Goal: Task Accomplishment & Management: Manage account settings

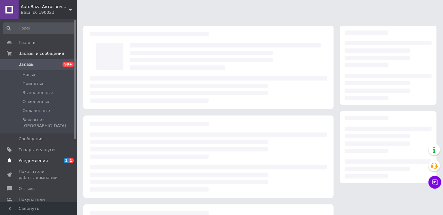
scroll to position [78, 0]
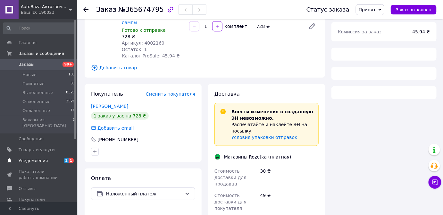
click at [14, 158] on span at bounding box center [9, 161] width 19 height 6
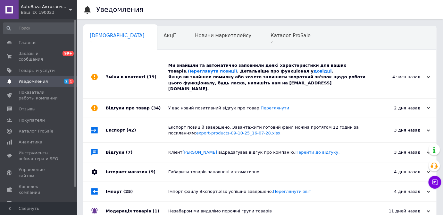
click at [211, 77] on div "Ми знайшли та автоматично заповнили деякі характеристики для ваших товарів. Пер…" at bounding box center [267, 77] width 198 height 29
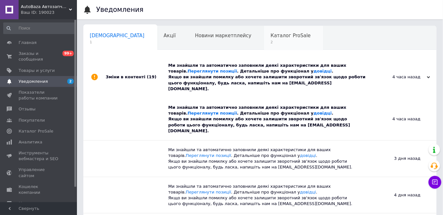
click at [264, 27] on div "Каталог ProSale 2" at bounding box center [293, 38] width 59 height 24
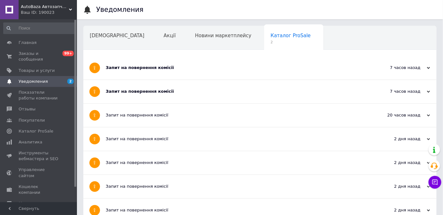
click at [211, 105] on div "Запит на повернення комісії" at bounding box center [236, 115] width 260 height 23
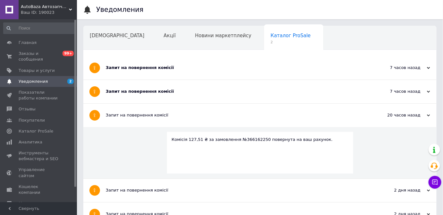
click at [211, 104] on div "Запит на повернення комісії" at bounding box center [236, 115] width 260 height 23
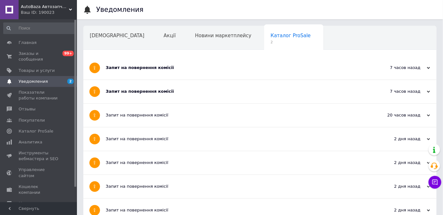
click at [210, 94] on div "Запит на повернення комісії" at bounding box center [236, 91] width 260 height 23
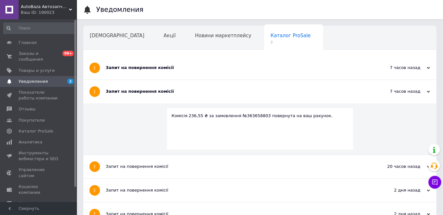
click at [211, 63] on div "Запит на повернення комісії" at bounding box center [236, 67] width 260 height 23
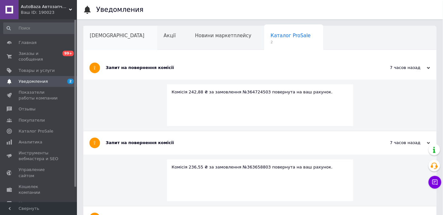
click at [89, 37] on div "[DEMOGRAPHIC_DATA]" at bounding box center [120, 38] width 74 height 24
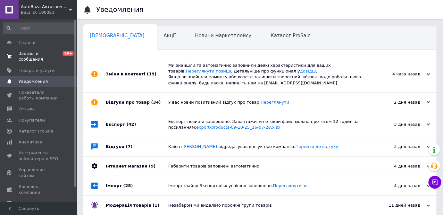
click at [32, 52] on span "Заказы и сообщения" at bounding box center [39, 57] width 41 height 12
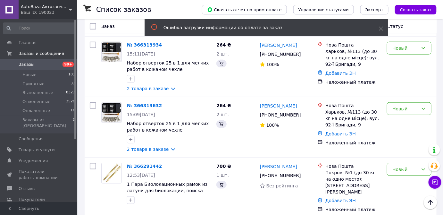
scroll to position [175, 0]
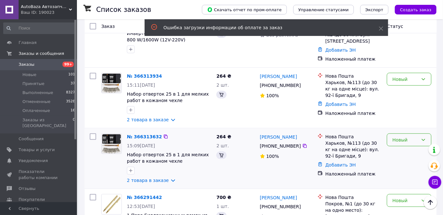
click at [405, 136] on div "Новый" at bounding box center [406, 139] width 26 height 7
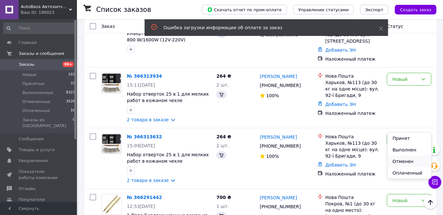
click at [403, 157] on li "Отменен" at bounding box center [410, 162] width 44 height 12
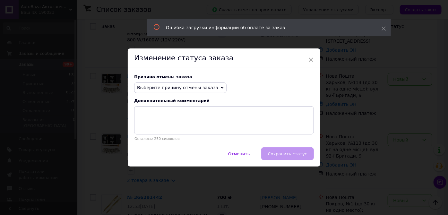
click at [191, 88] on span "Выберите причину отмены заказа" at bounding box center [177, 87] width 81 height 5
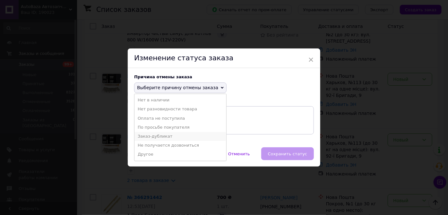
click at [151, 136] on li "Заказ-дубликат" at bounding box center [180, 136] width 92 height 9
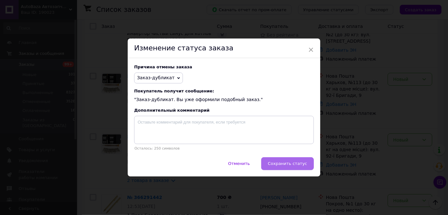
click at [279, 162] on span "Сохранить статус" at bounding box center [287, 163] width 39 height 5
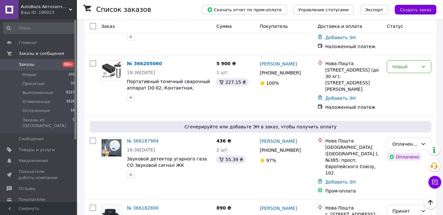
scroll to position [962, 0]
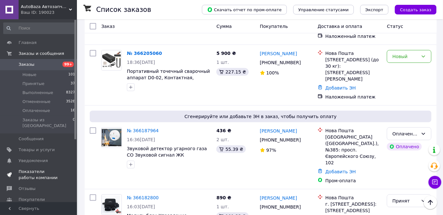
click at [34, 169] on span "Показатели работы компании" at bounding box center [39, 175] width 41 height 12
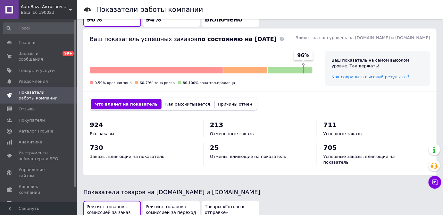
scroll to position [233, 0]
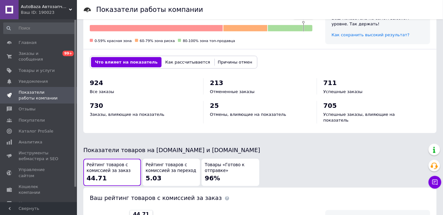
click at [224, 57] on button "Причины отмен" at bounding box center [235, 62] width 42 height 10
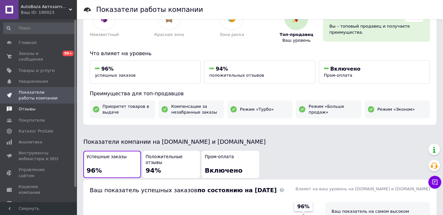
scroll to position [0, 0]
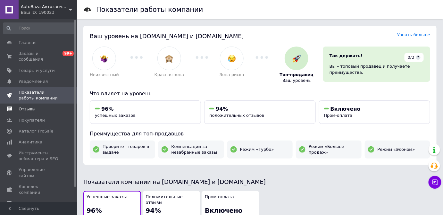
click at [26, 106] on span "Отзывы" at bounding box center [27, 109] width 17 height 6
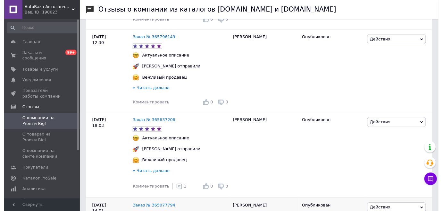
scroll to position [292, 0]
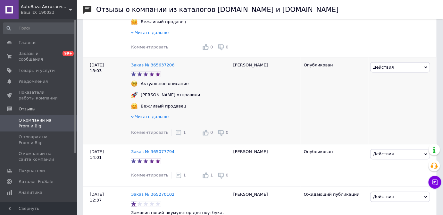
click at [177, 136] on div "1" at bounding box center [180, 133] width 11 height 6
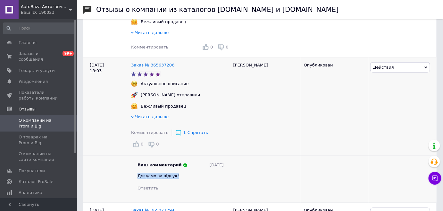
drag, startPoint x: 178, startPoint y: 171, endPoint x: 132, endPoint y: 173, distance: 46.2
click at [132, 173] on div "Ваш комментарий [DATE] Дякуємо за відгук! Ответить" at bounding box center [180, 176] width 99 height 29
copy span "Дякуємо за відгук!"
click at [165, 49] on div "Комментировать 0 0" at bounding box center [180, 47] width 99 height 10
click at [155, 52] on div "Комментировать 0 0" at bounding box center [180, 47] width 99 height 10
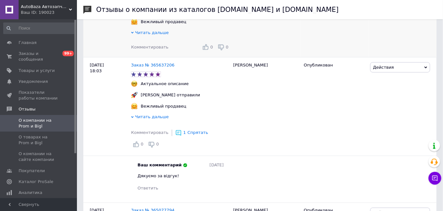
click at [155, 49] on span "Комментировать" at bounding box center [149, 47] width 37 height 5
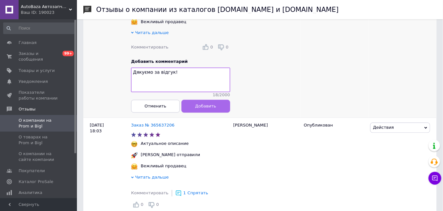
type textarea "Дякуємо за відгук!"
click at [189, 110] on button "Добавить" at bounding box center [206, 106] width 49 height 13
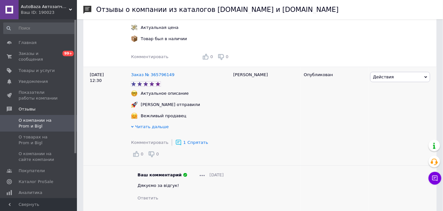
scroll to position [175, 0]
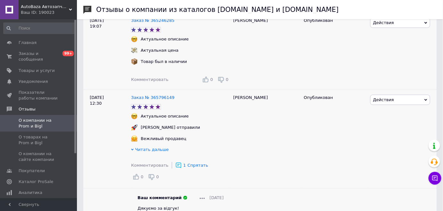
click at [156, 81] on span "Комментировать" at bounding box center [149, 79] width 37 height 5
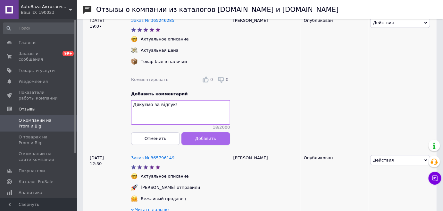
type textarea "Дякуємо за відгук!"
click at [205, 139] on button "Добавить" at bounding box center [206, 138] width 49 height 13
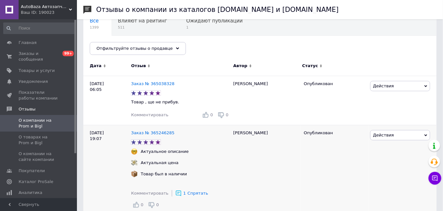
scroll to position [58, 0]
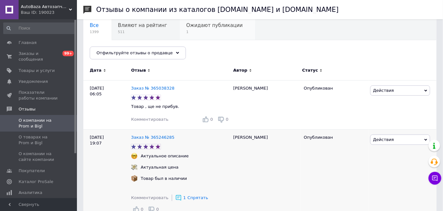
click at [199, 31] on span "1" at bounding box center [214, 32] width 56 height 5
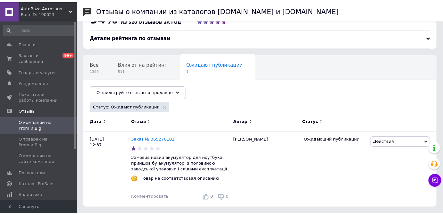
scroll to position [16, 0]
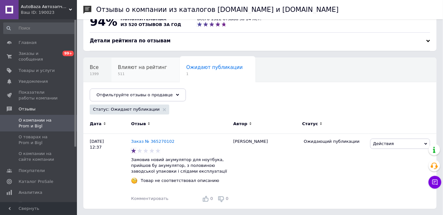
click at [131, 67] on span "Влияют на рейтинг" at bounding box center [142, 67] width 49 height 6
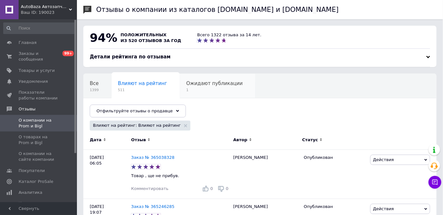
click at [207, 90] on span "1" at bounding box center [214, 90] width 56 height 5
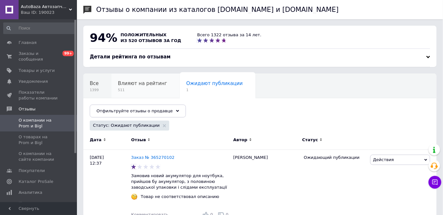
click at [155, 86] on div "Влияют на рейтинг 511" at bounding box center [146, 86] width 68 height 24
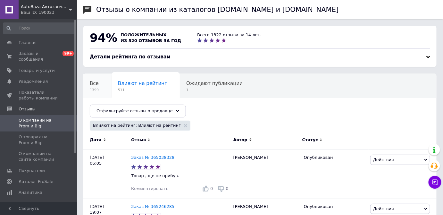
click at [93, 89] on span "1399" at bounding box center [94, 90] width 9 height 5
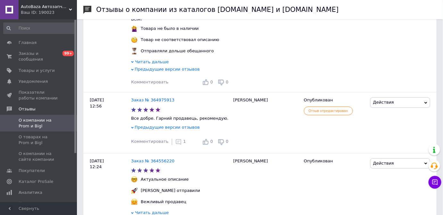
scroll to position [1534, 0]
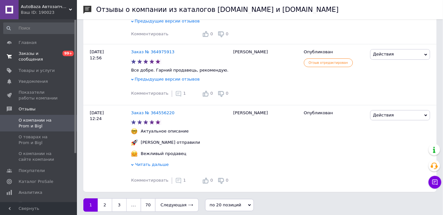
click at [43, 53] on span "Заказы и сообщения" at bounding box center [39, 57] width 41 height 12
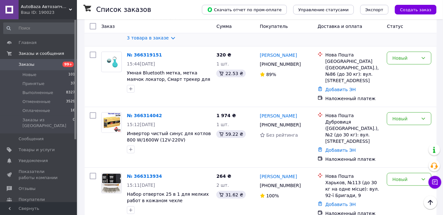
scroll to position [233, 0]
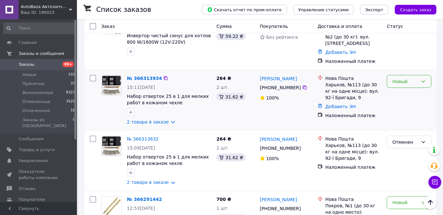
click at [406, 78] on div "Новый" at bounding box center [406, 81] width 26 height 7
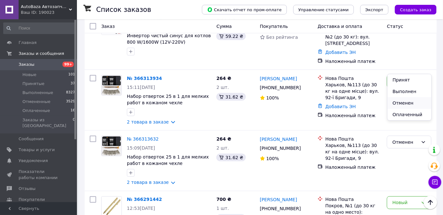
click at [409, 100] on li "Отменен" at bounding box center [410, 103] width 44 height 12
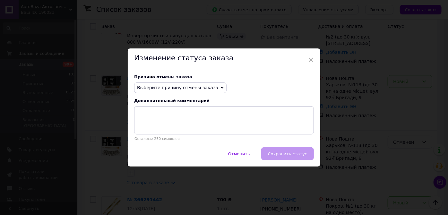
click at [189, 90] on span "Выберите причину отмены заказа" at bounding box center [177, 87] width 81 height 5
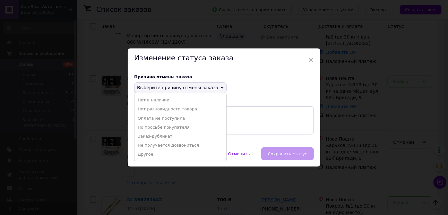
click at [164, 135] on li "Заказ-дубликат" at bounding box center [180, 136] width 92 height 9
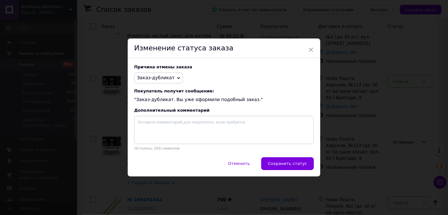
click at [280, 157] on div "Причина отмены заказа Заказ-дубликат Нет в наличии Нет разновидности товара Опл…" at bounding box center [224, 107] width 192 height 99
click at [279, 161] on button "Сохранить статус" at bounding box center [287, 163] width 53 height 13
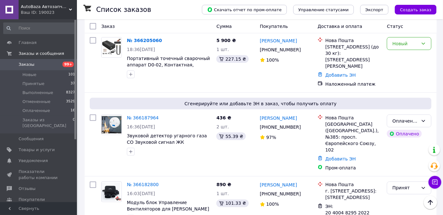
scroll to position [1040, 0]
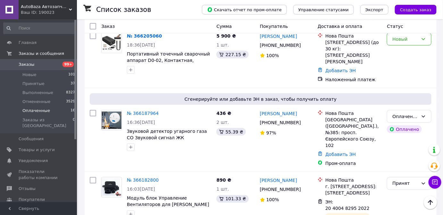
click at [31, 112] on span "Оплаченные" at bounding box center [36, 111] width 28 height 6
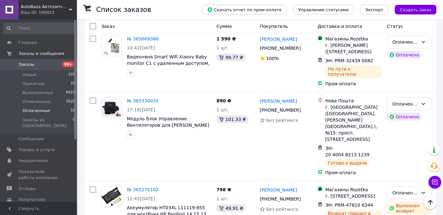
scroll to position [929, 0]
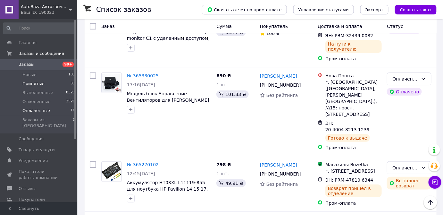
click at [39, 83] on span "Принятые" at bounding box center [33, 84] width 22 height 6
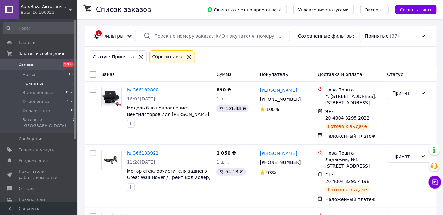
click at [29, 76] on span "Новые" at bounding box center [29, 75] width 14 height 6
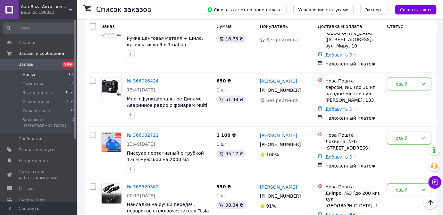
scroll to position [1019, 0]
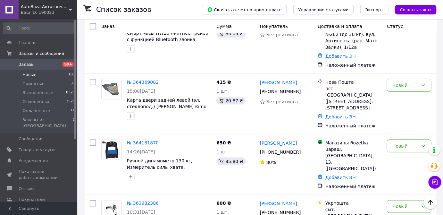
scroll to position [1019, 0]
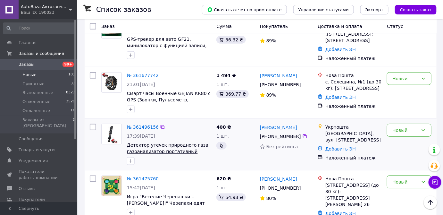
scroll to position [1006, 0]
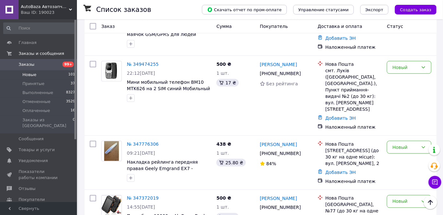
scroll to position [1042, 0]
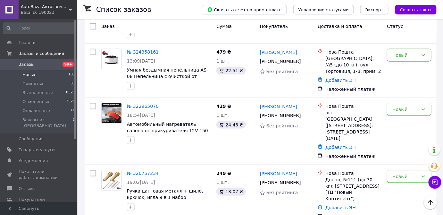
scroll to position [1065, 0]
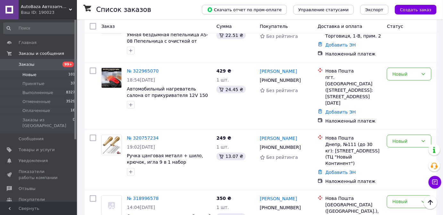
click at [35, 76] on span "Новые" at bounding box center [29, 75] width 14 height 6
